Goal: Transaction & Acquisition: Book appointment/travel/reservation

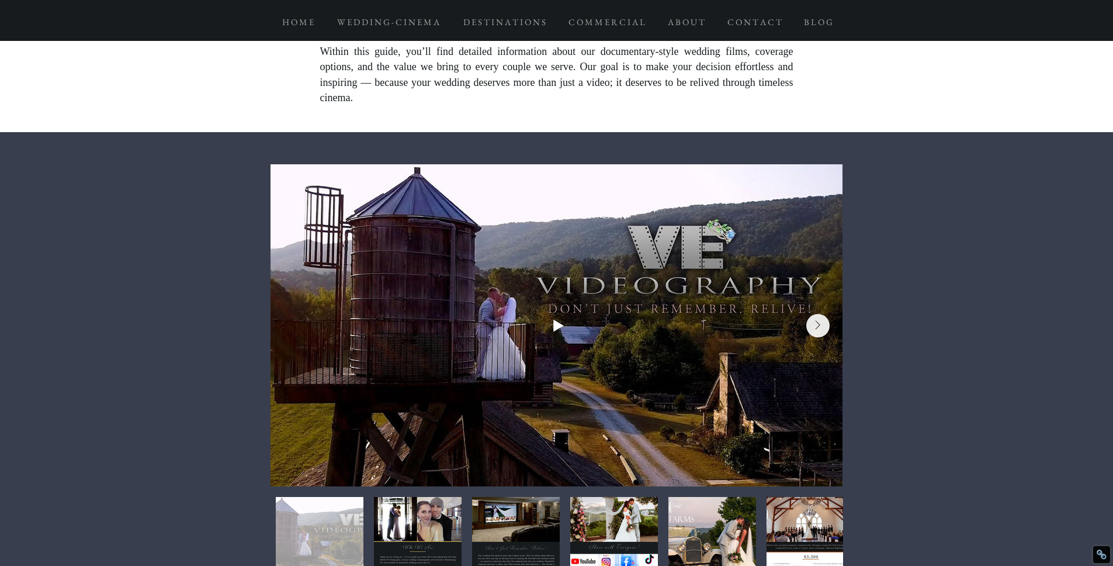
scroll to position [462, 0]
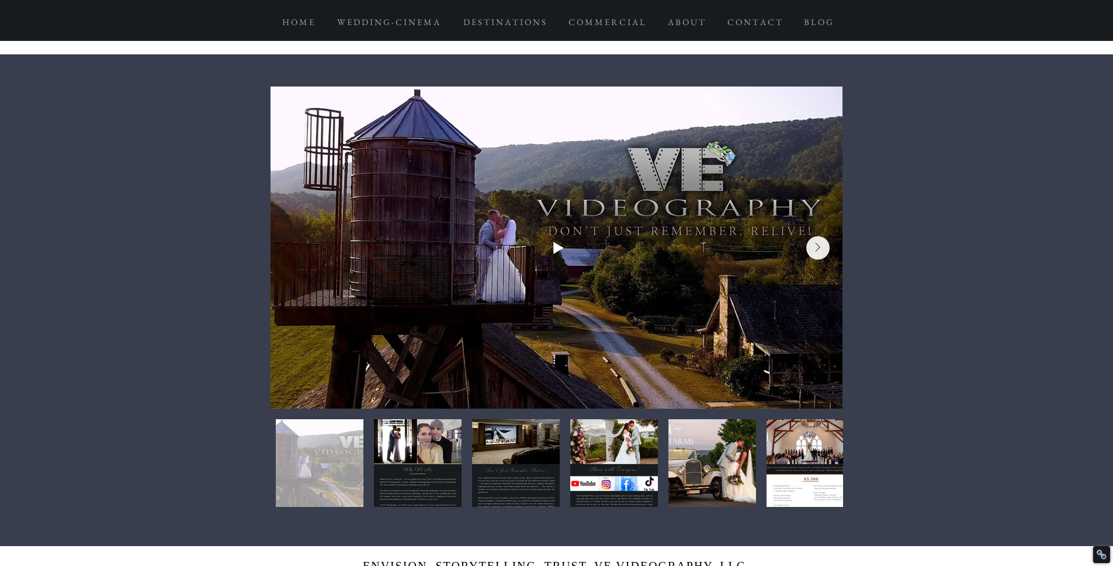
click at [574, 245] on div at bounding box center [557, 247] width 538 height 287
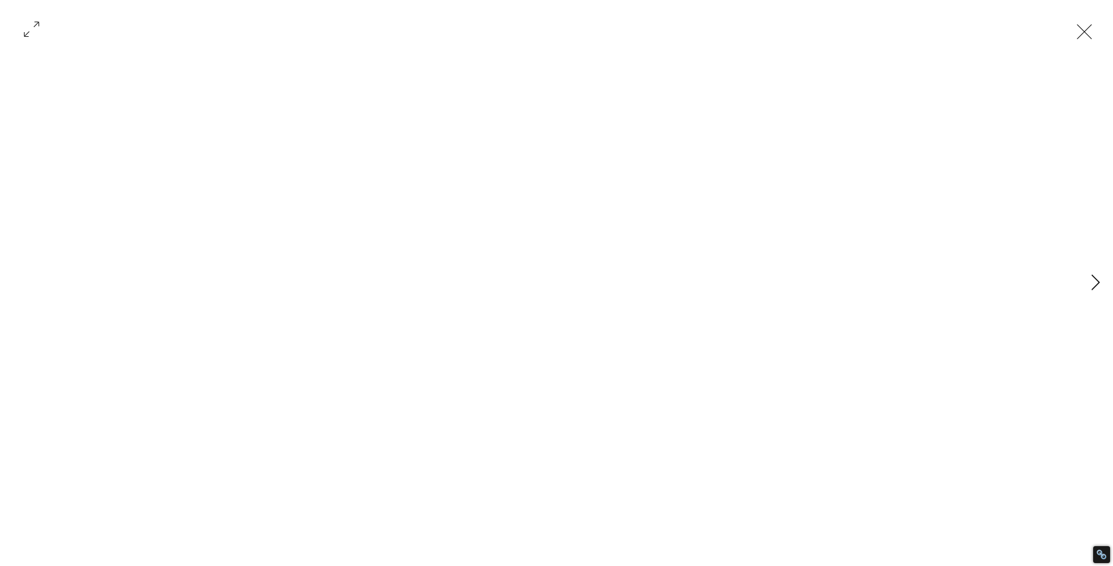
click at [1094, 279] on icon "Next Item" at bounding box center [1095, 282] width 9 height 16
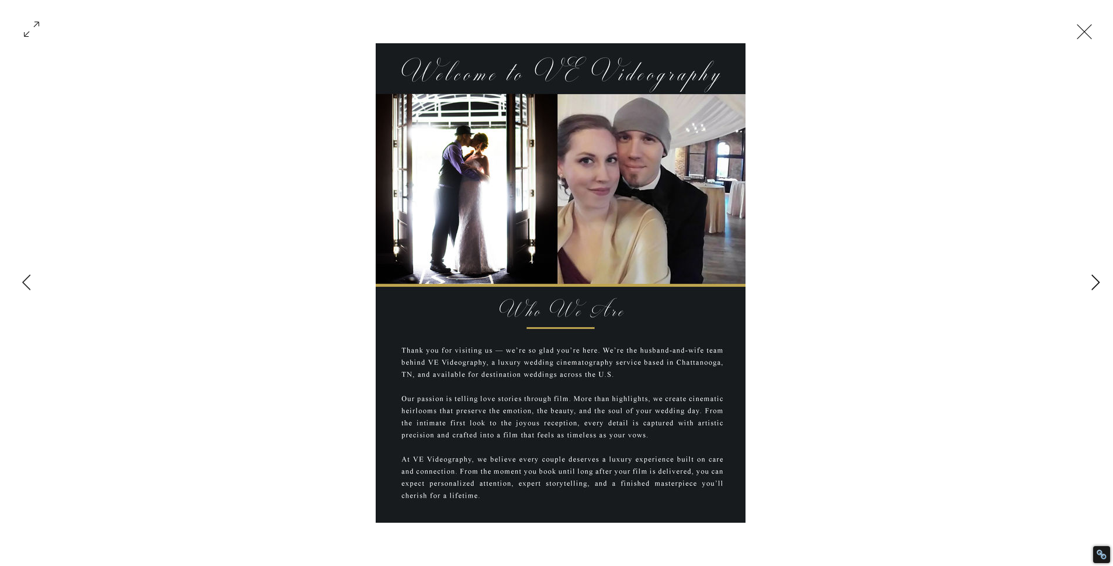
click at [1094, 279] on icon "Next Item" at bounding box center [1095, 282] width 9 height 16
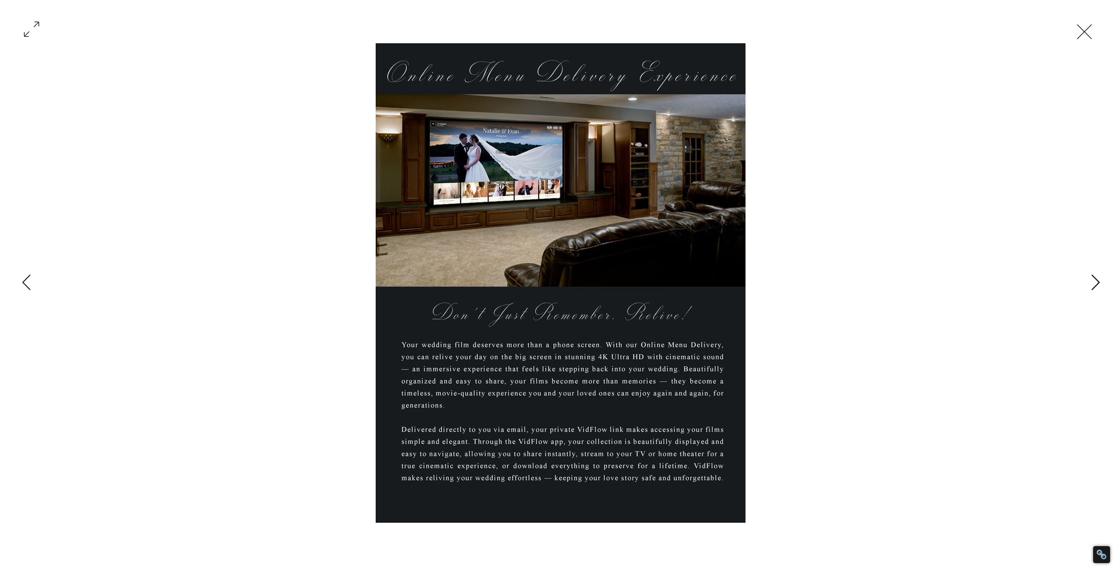
click at [1094, 280] on icon "Next Item" at bounding box center [1095, 282] width 9 height 16
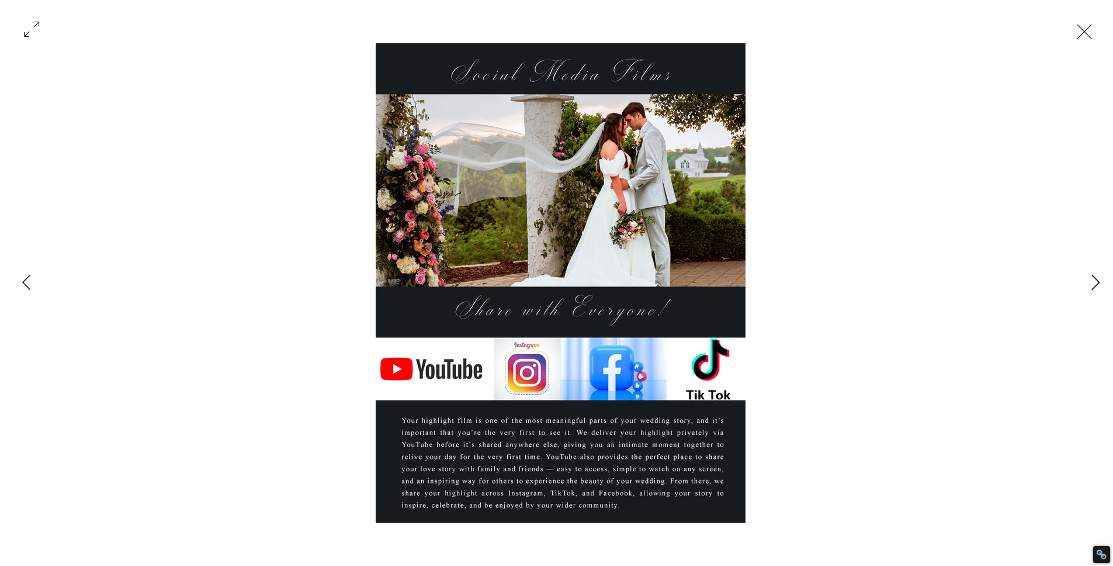
click at [1094, 280] on icon "Next Item" at bounding box center [1095, 282] width 9 height 16
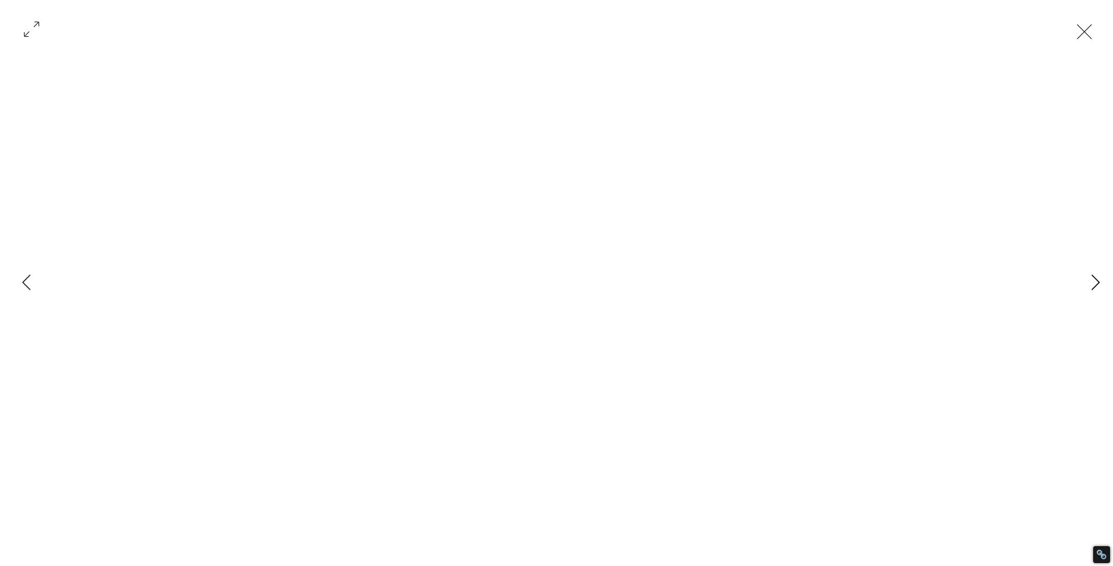
click at [1094, 280] on icon "Next Item" at bounding box center [1095, 282] width 9 height 16
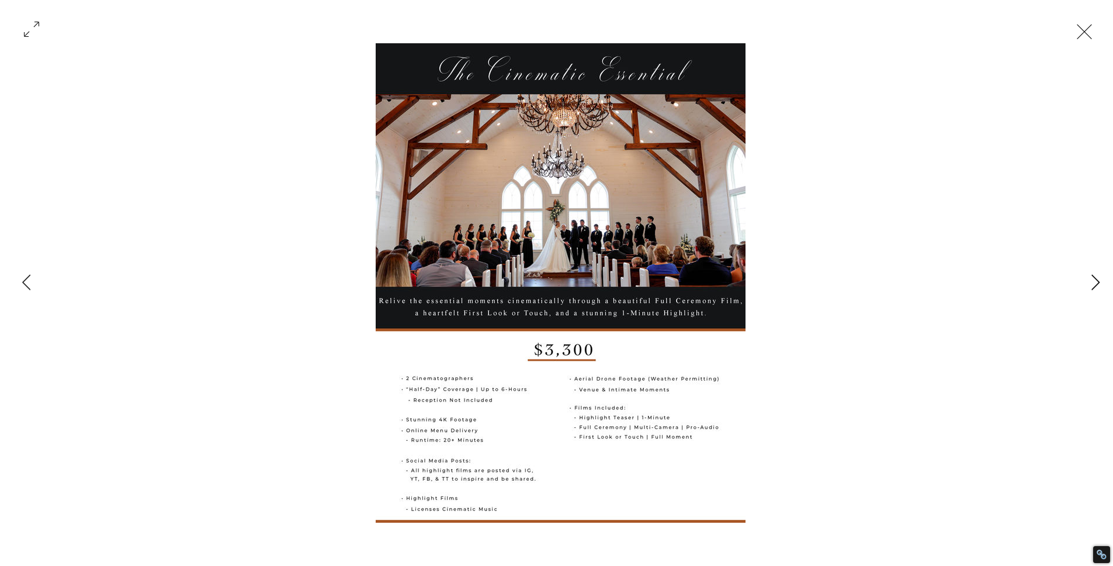
click at [1094, 281] on icon "Next Item" at bounding box center [1095, 282] width 9 height 16
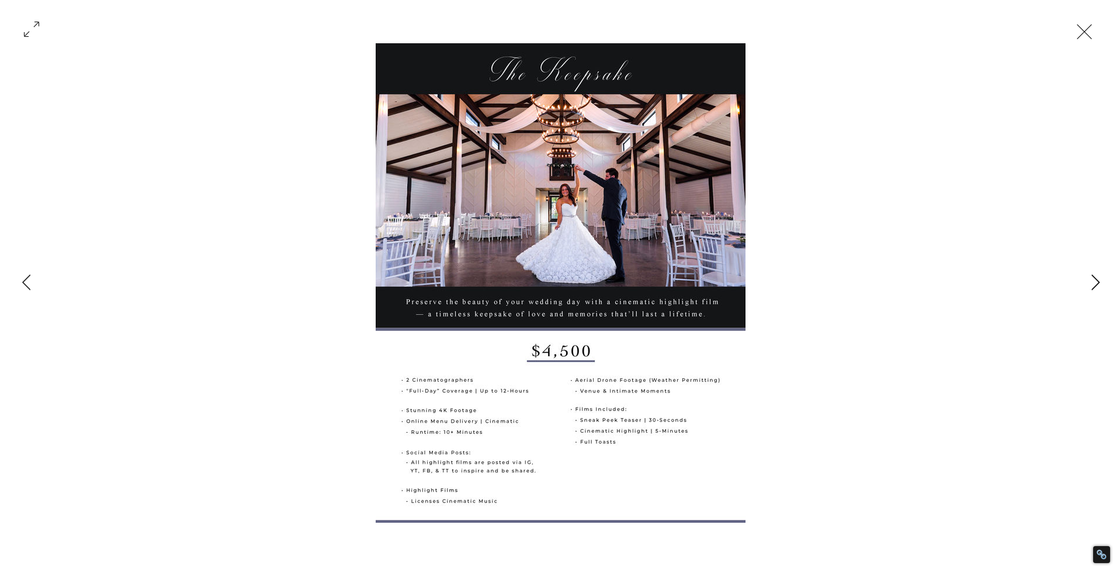
click at [1094, 281] on icon "Next Item" at bounding box center [1095, 282] width 9 height 16
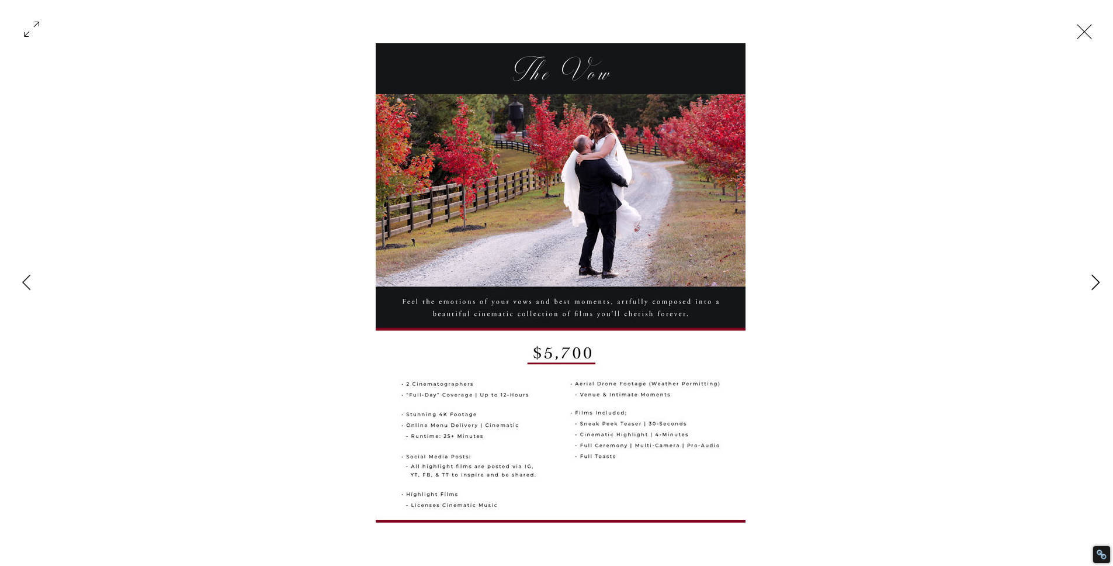
click at [1096, 282] on icon "Next Item" at bounding box center [1095, 282] width 9 height 16
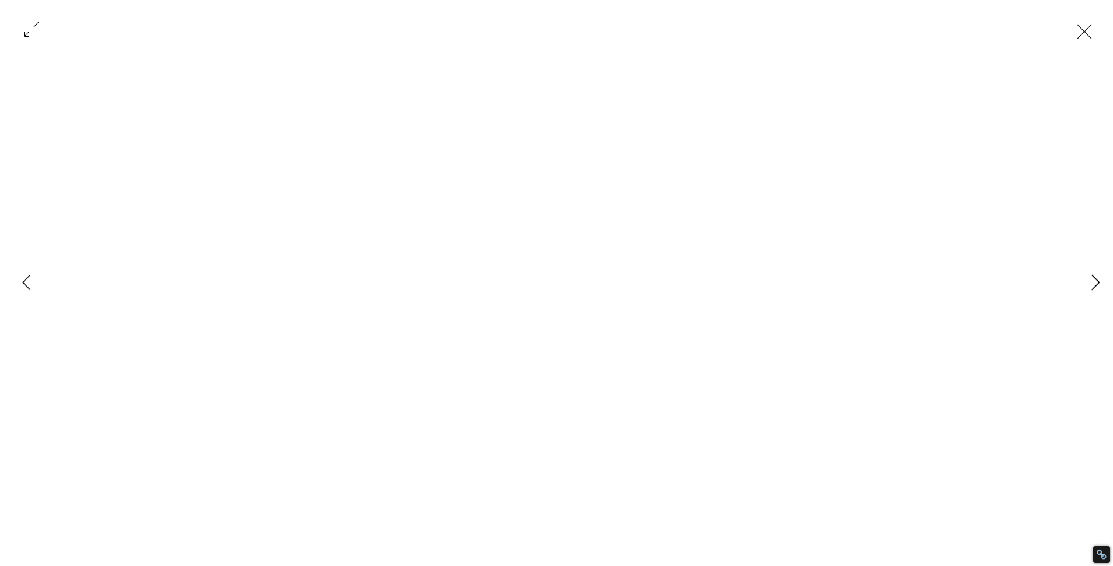
click at [1096, 282] on icon "Next Item" at bounding box center [1095, 282] width 9 height 16
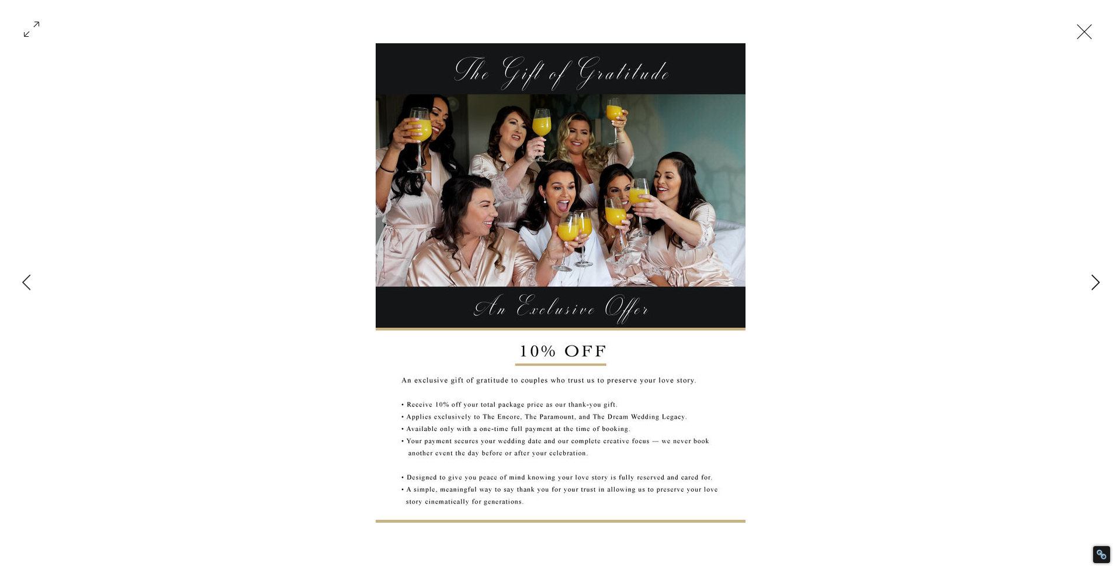
click at [1093, 280] on icon "Next Item" at bounding box center [1095, 282] width 9 height 16
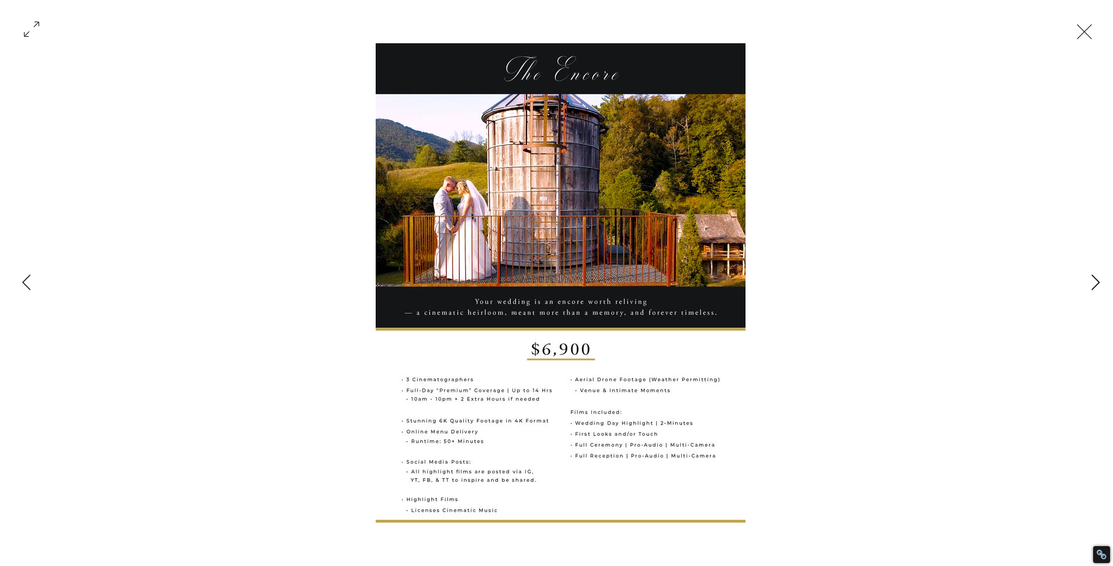
click at [1095, 282] on icon "Next Item" at bounding box center [1095, 282] width 9 height 16
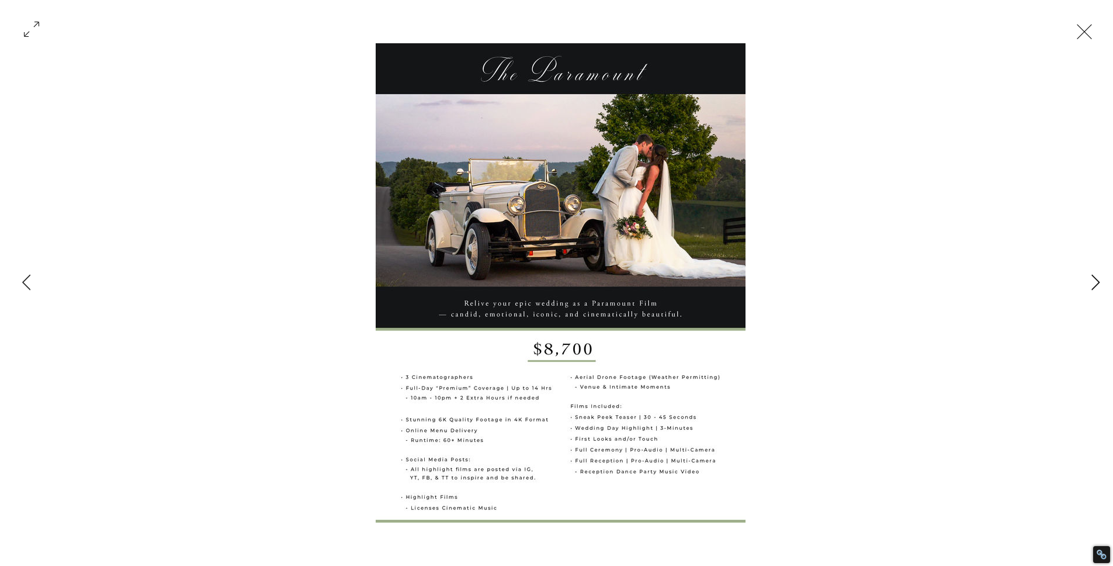
click at [1095, 282] on icon "Next Item" at bounding box center [1095, 282] width 9 height 16
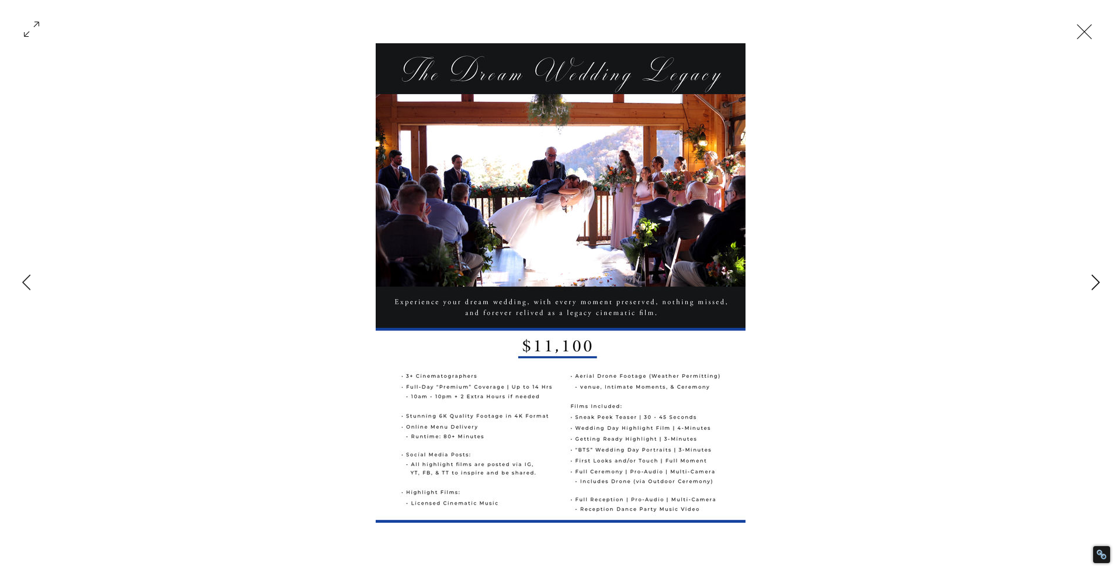
click at [1095, 282] on icon "Next Item" at bounding box center [1095, 282] width 9 height 16
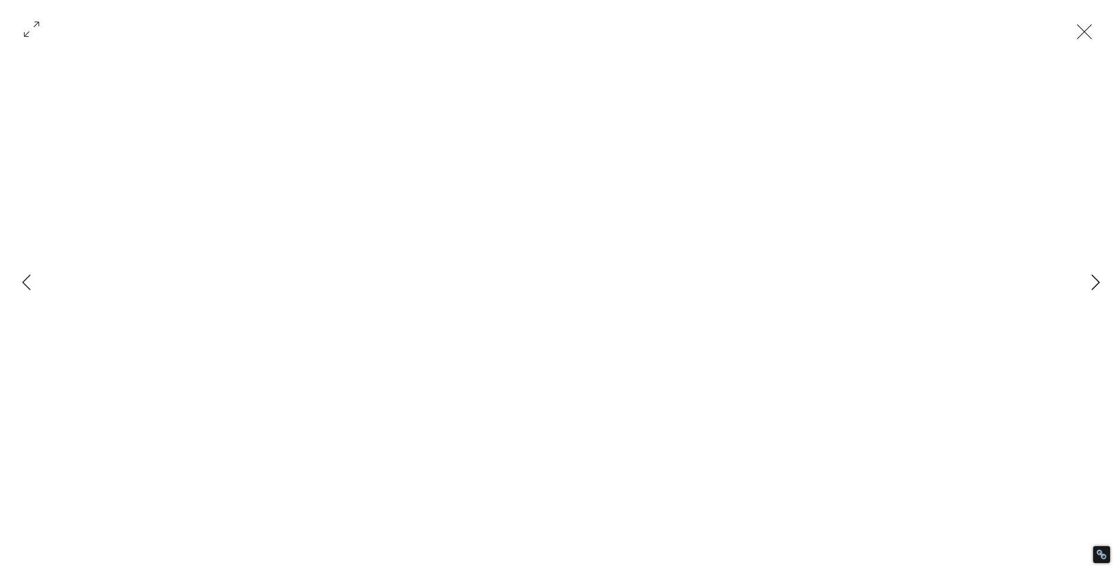
click at [1096, 282] on icon "Next Item" at bounding box center [1095, 282] width 9 height 16
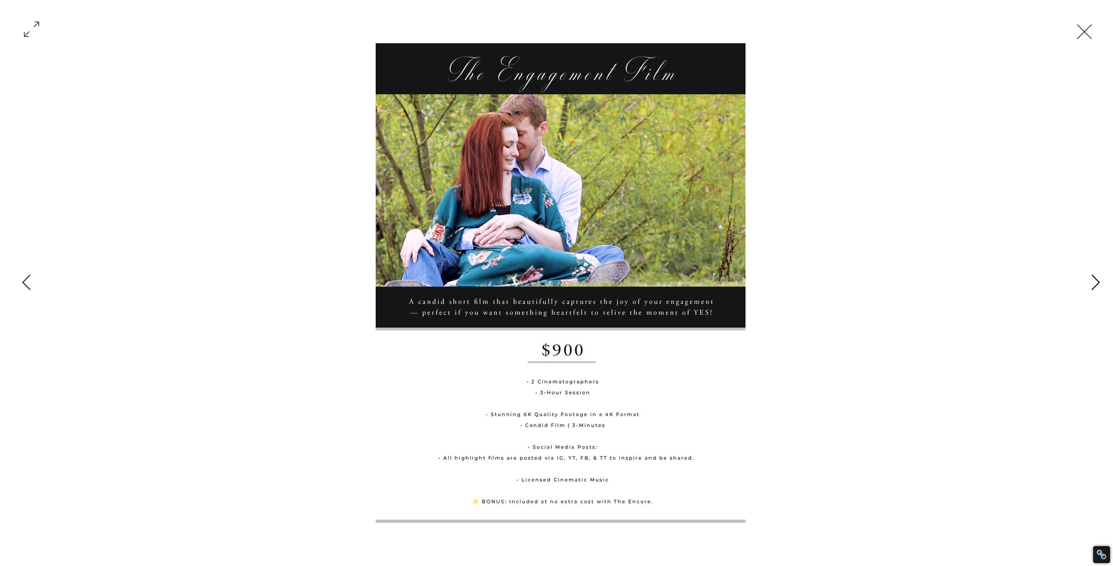
click at [1096, 282] on icon "Next Item" at bounding box center [1095, 282] width 9 height 16
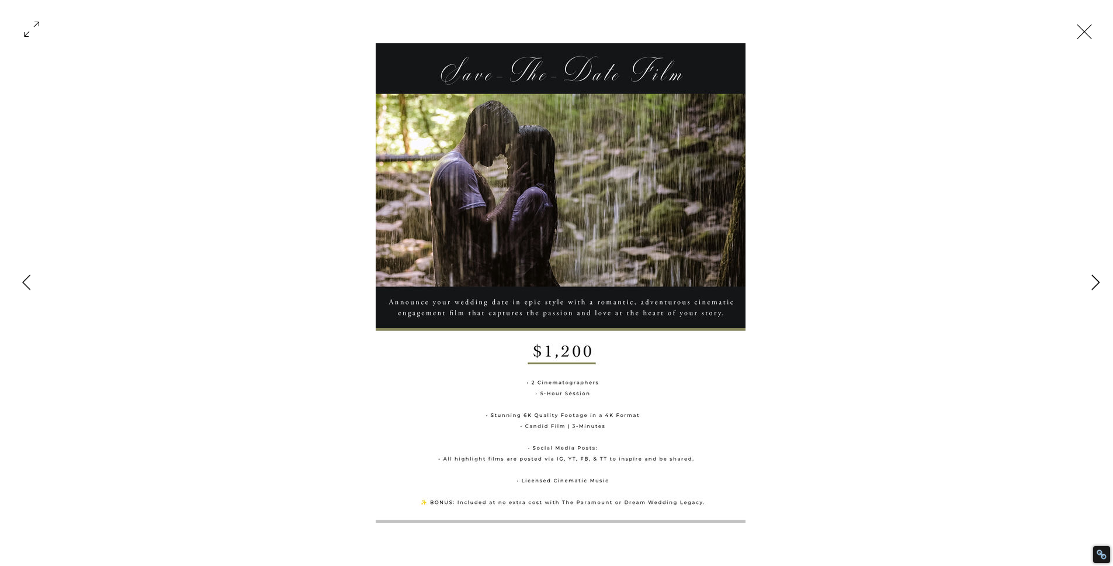
click at [1096, 280] on icon "Next Item" at bounding box center [1095, 282] width 9 height 16
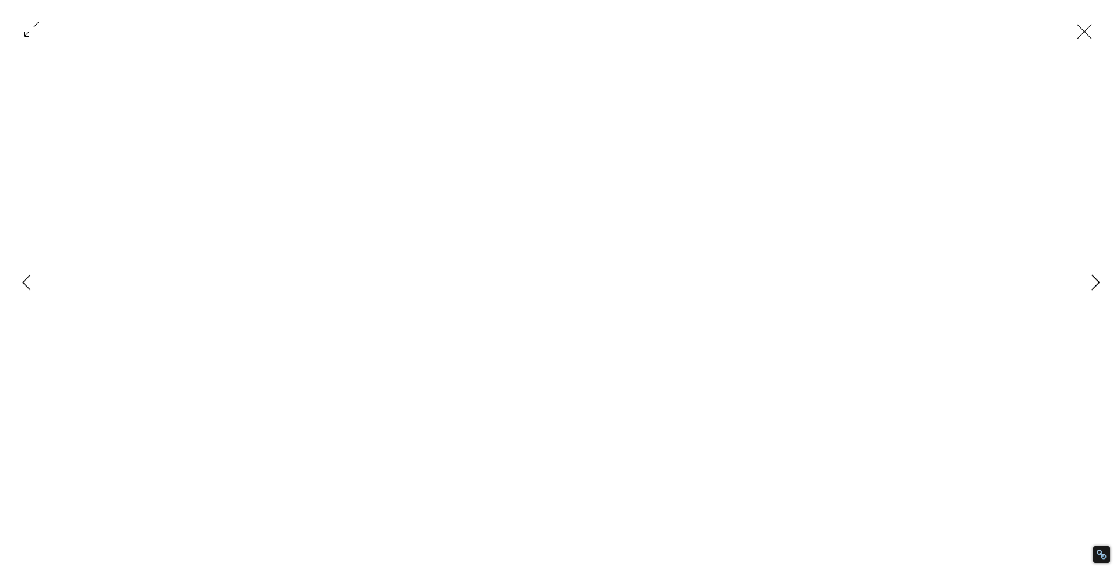
click at [1096, 280] on icon "Next Item" at bounding box center [1095, 282] width 9 height 16
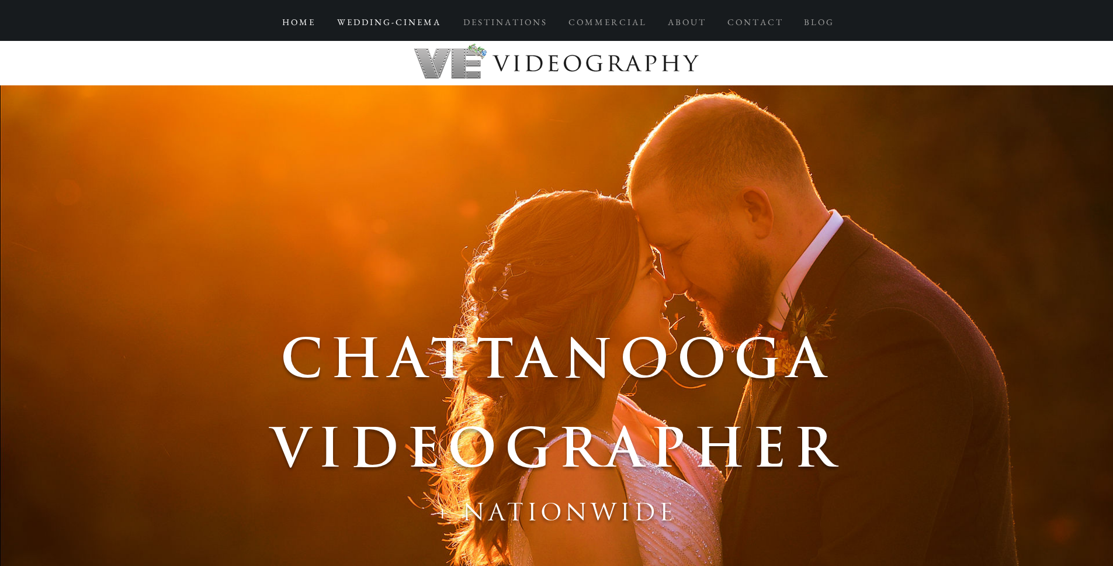
click at [407, 18] on p "W E D D I N G - C I N E M A" at bounding box center [388, 22] width 114 height 21
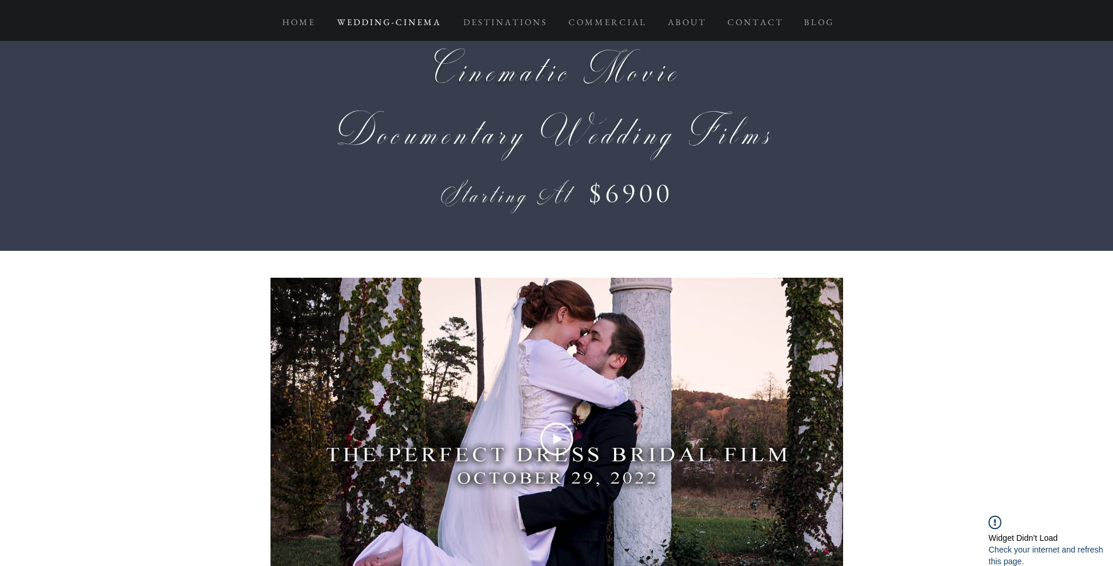
scroll to position [4517, 0]
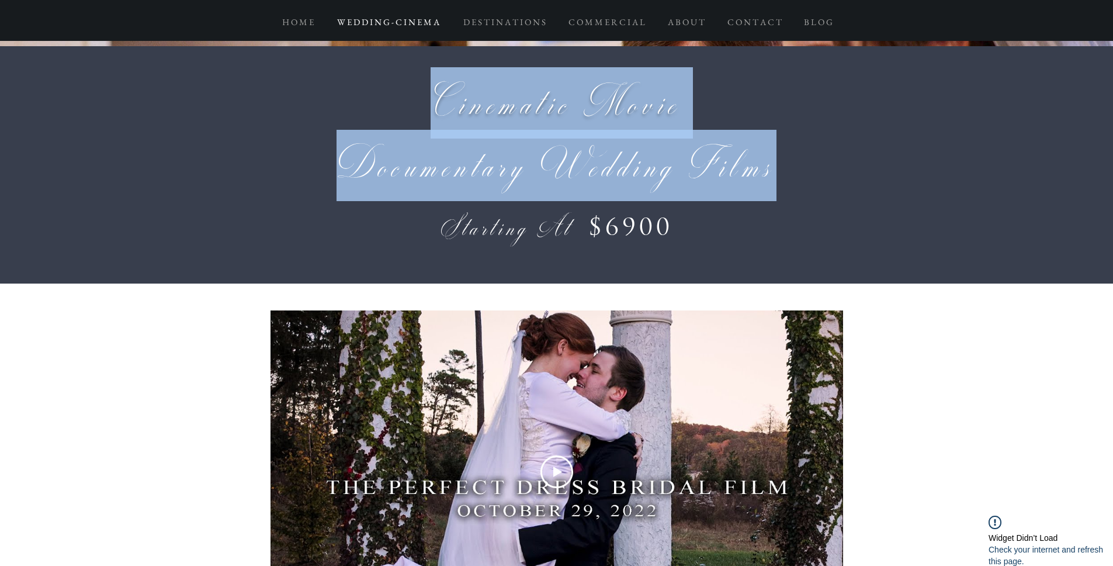
drag, startPoint x: 431, startPoint y: 110, endPoint x: 803, endPoint y: 158, distance: 374.7
click at [803, 158] on div "Cinematic Movie Documentary Wedding Films Starting At $6900" at bounding box center [556, 164] width 1113 height 237
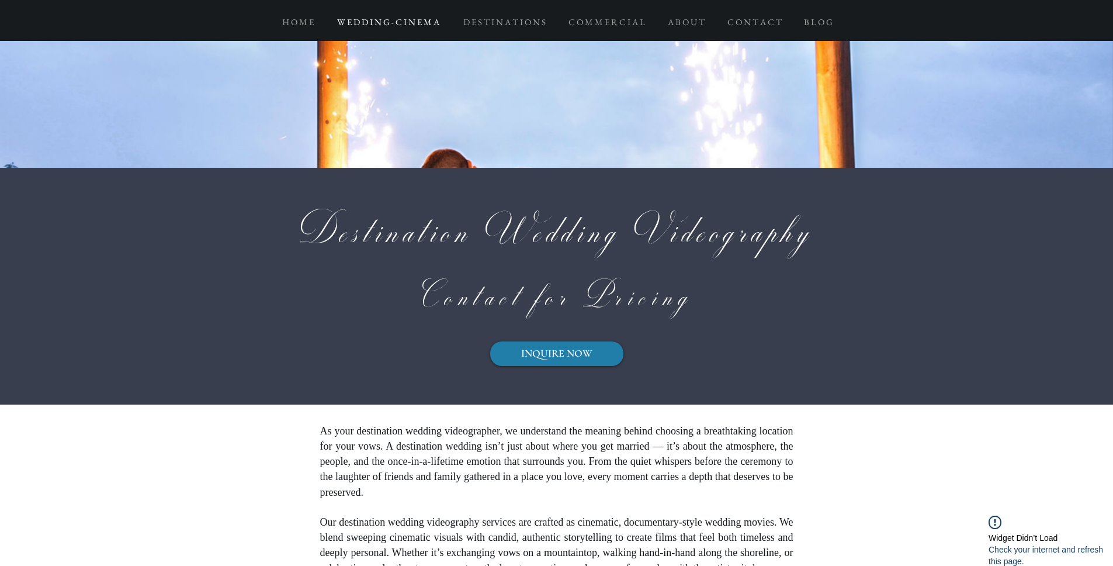
scroll to position [10552, 0]
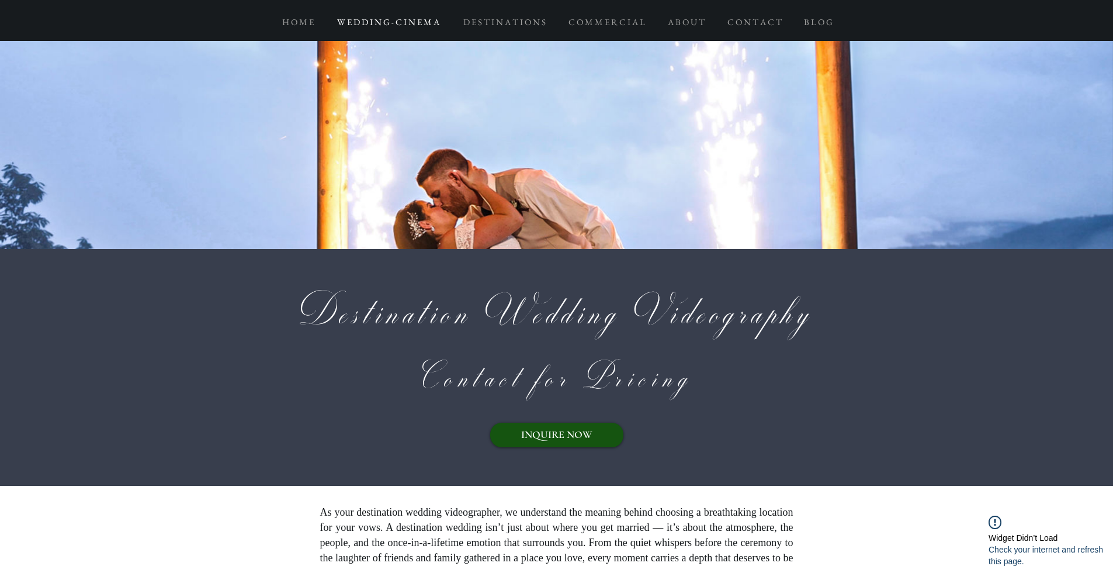
click at [568, 442] on span "INQUIRE NOW" at bounding box center [556, 434] width 71 height 15
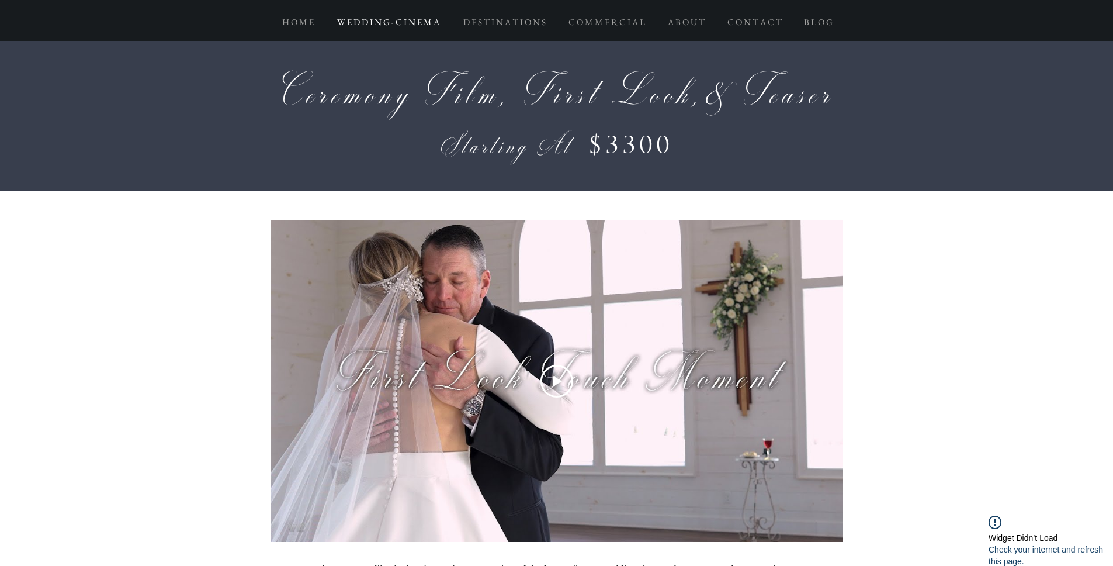
scroll to position [8219, 0]
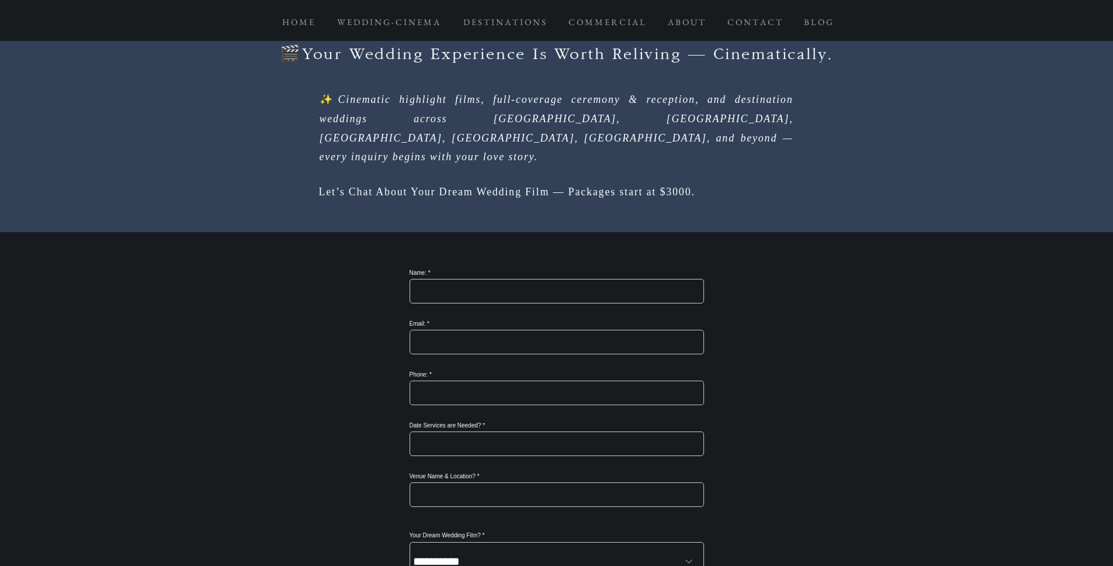
scroll to position [829, 0]
